Goal: Information Seeking & Learning: Learn about a topic

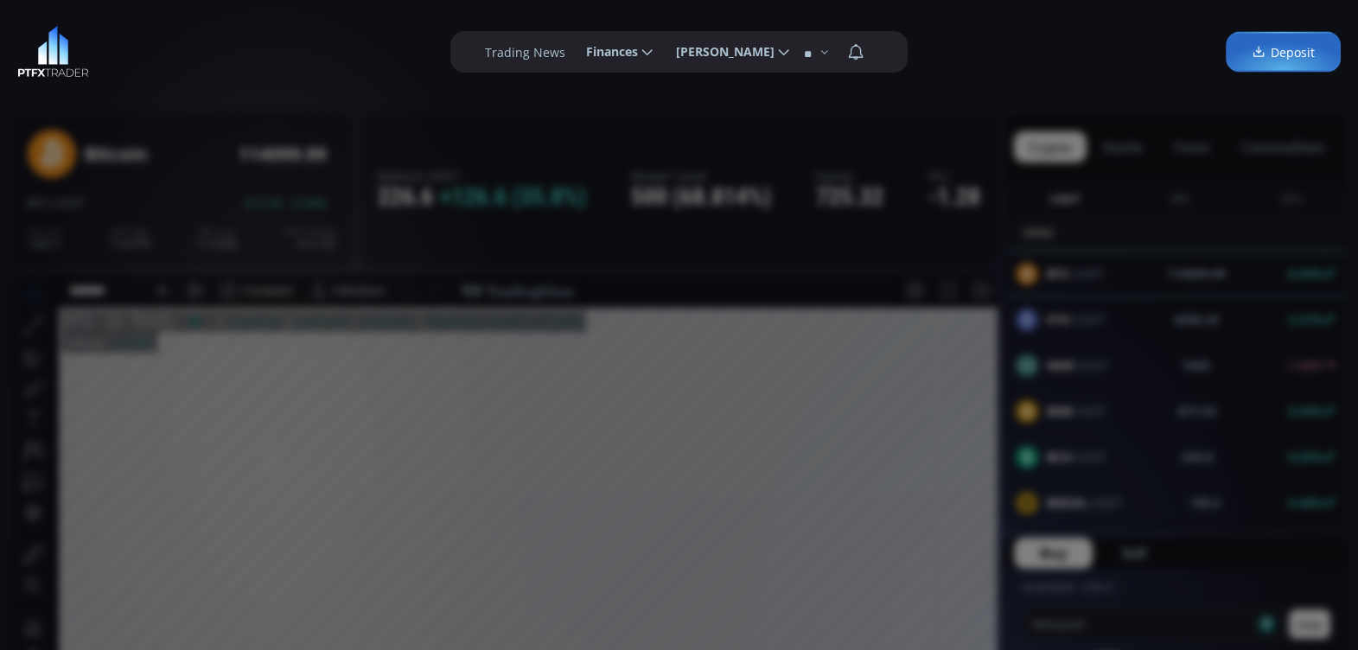
scroll to position [236, 0]
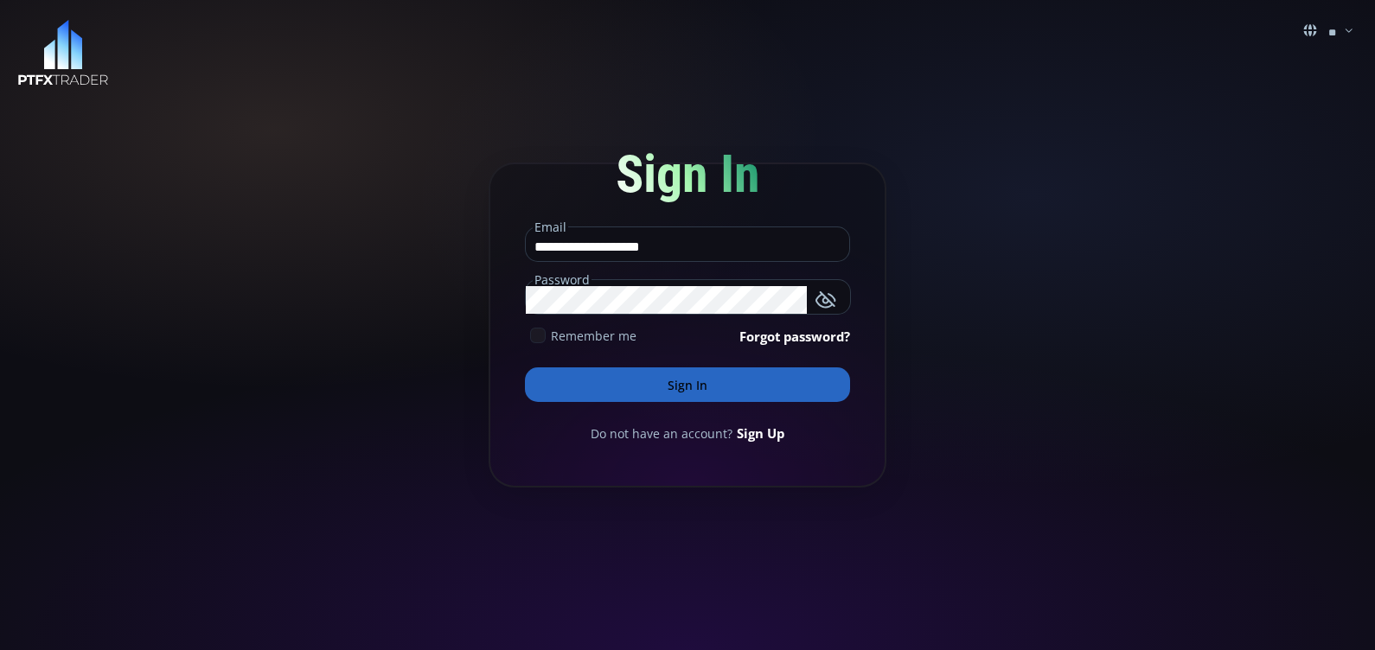
click at [538, 333] on icon at bounding box center [538, 336] width 16 height 16
click at [629, 379] on button "Sign In" at bounding box center [687, 385] width 325 height 35
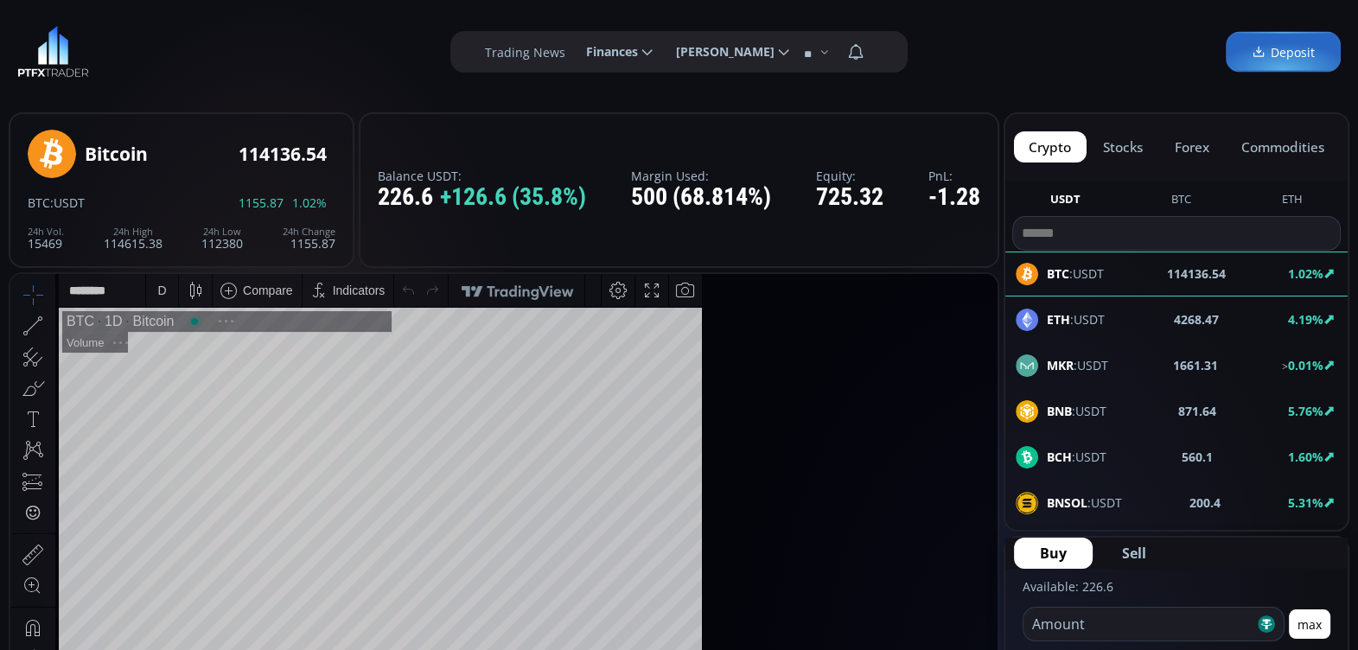
scroll to position [236, 0]
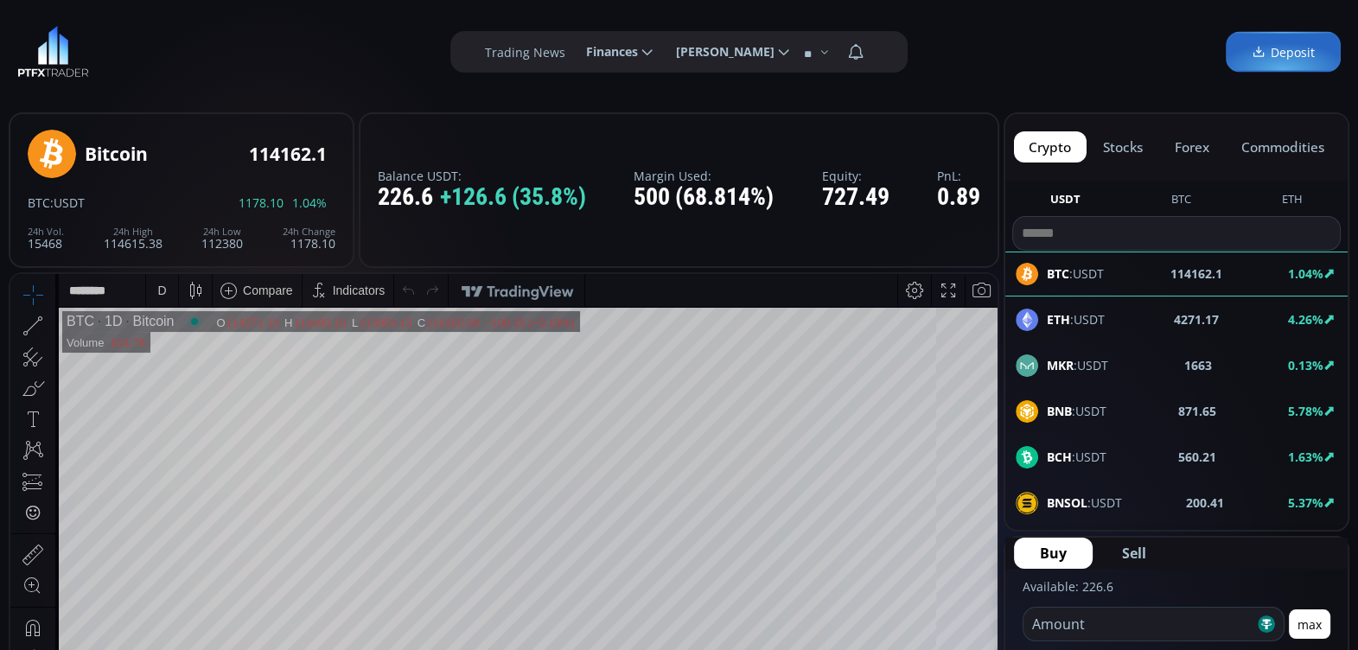
click at [1083, 310] on span "ETH :USDT" at bounding box center [1076, 319] width 58 height 18
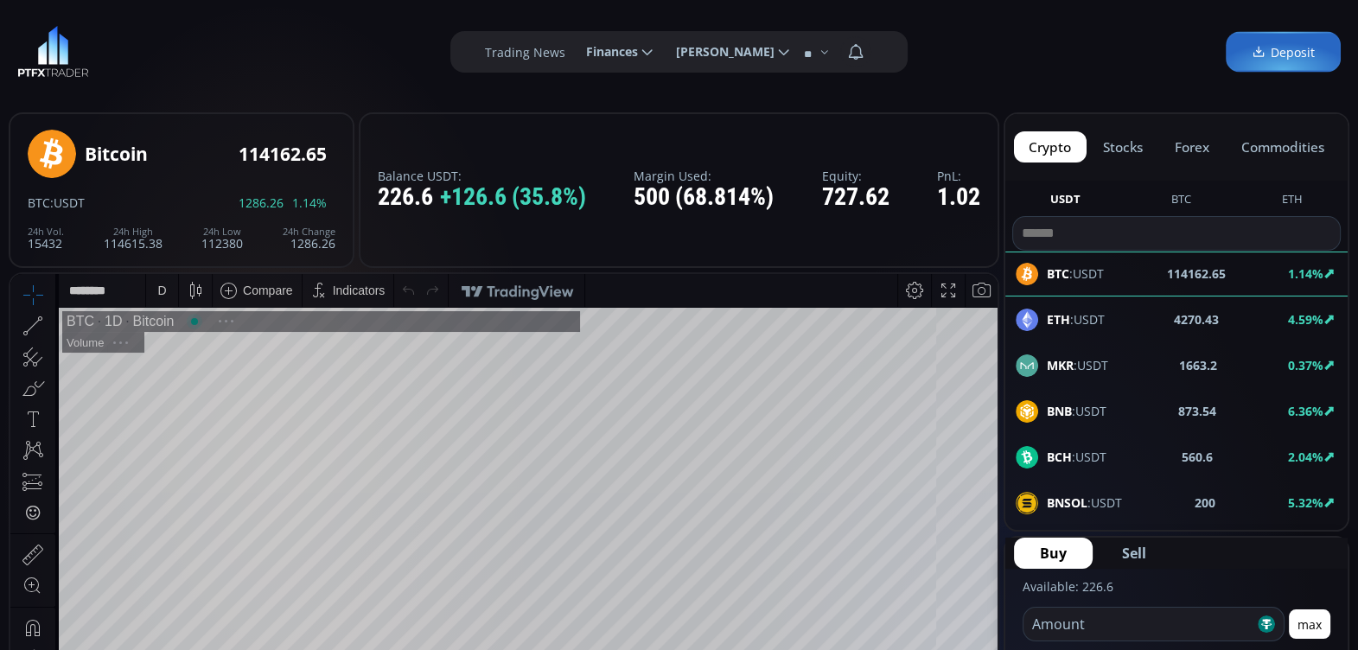
scroll to position [236, 0]
click at [1091, 315] on span "ETH :USDT" at bounding box center [1076, 319] width 58 height 18
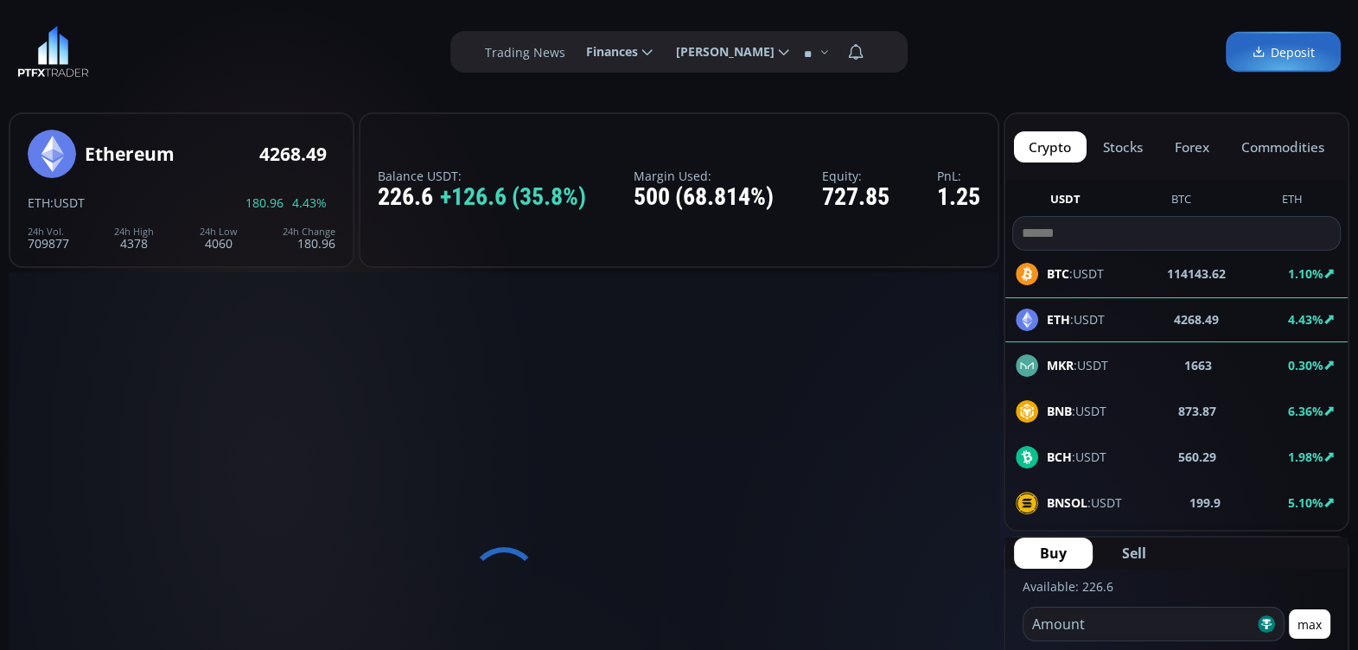
scroll to position [0, 0]
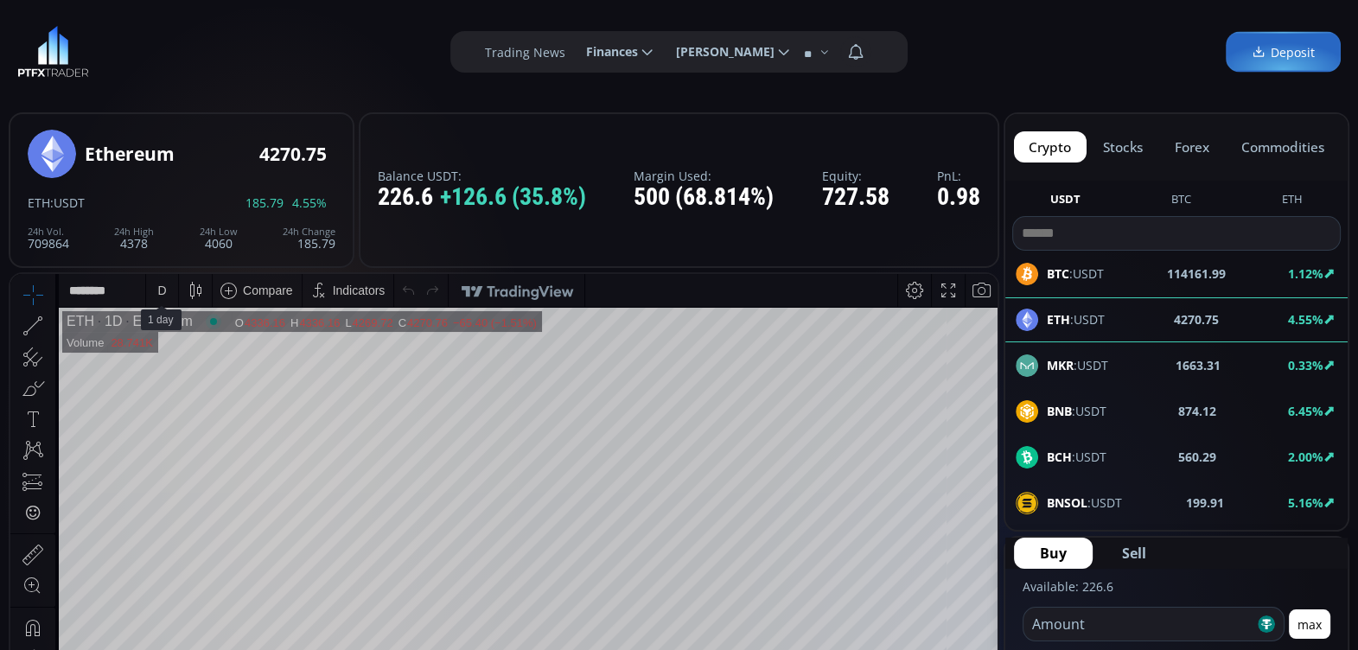
click at [160, 287] on div "D" at bounding box center [161, 291] width 9 height 14
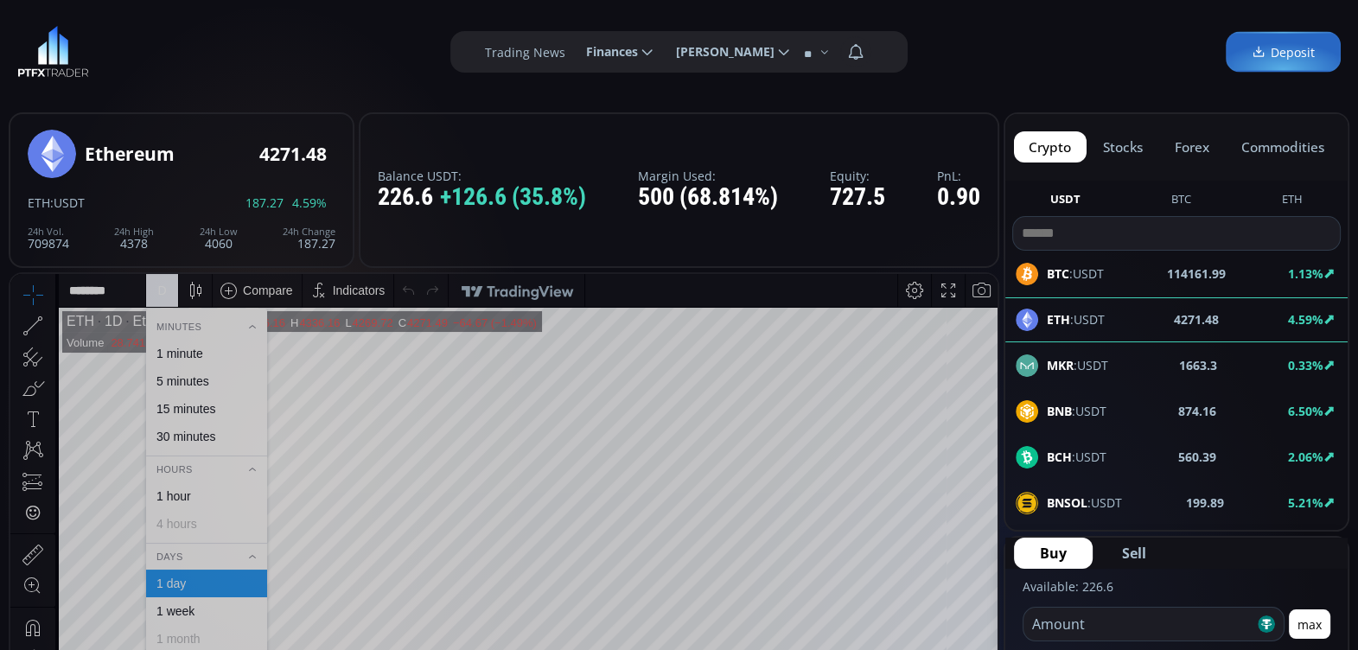
click at [188, 489] on div "1 hour" at bounding box center [174, 496] width 35 height 14
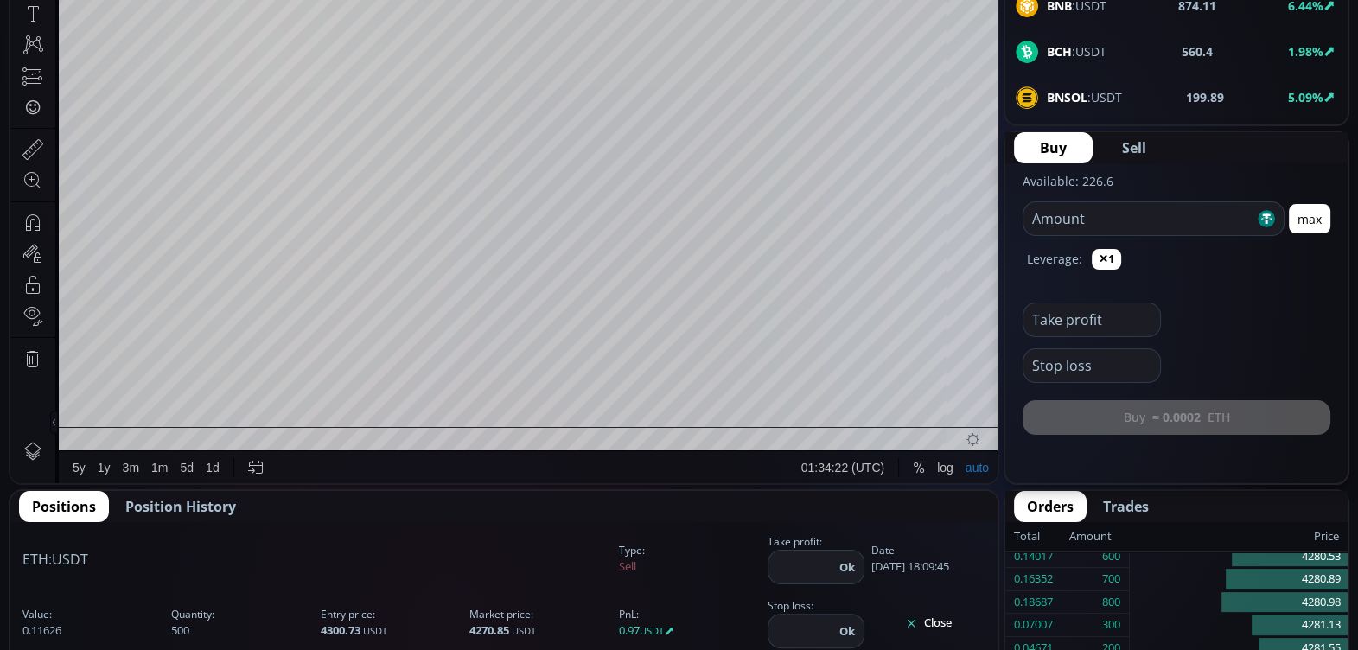
scroll to position [408, 0]
